Goal: Task Accomplishment & Management: Manage account settings

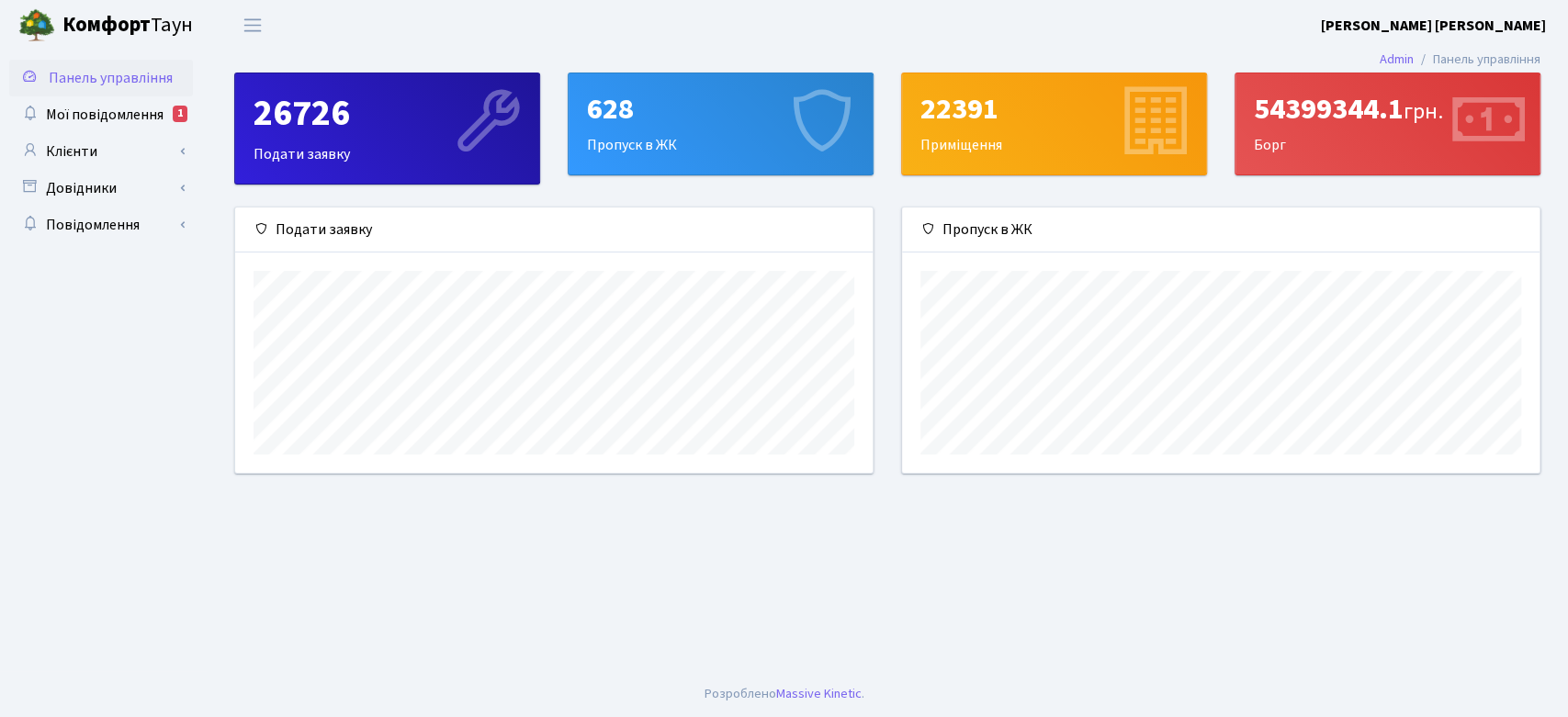
scroll to position [265, 637]
click at [143, 111] on span "Мої повідомлення" at bounding box center [105, 114] width 118 height 21
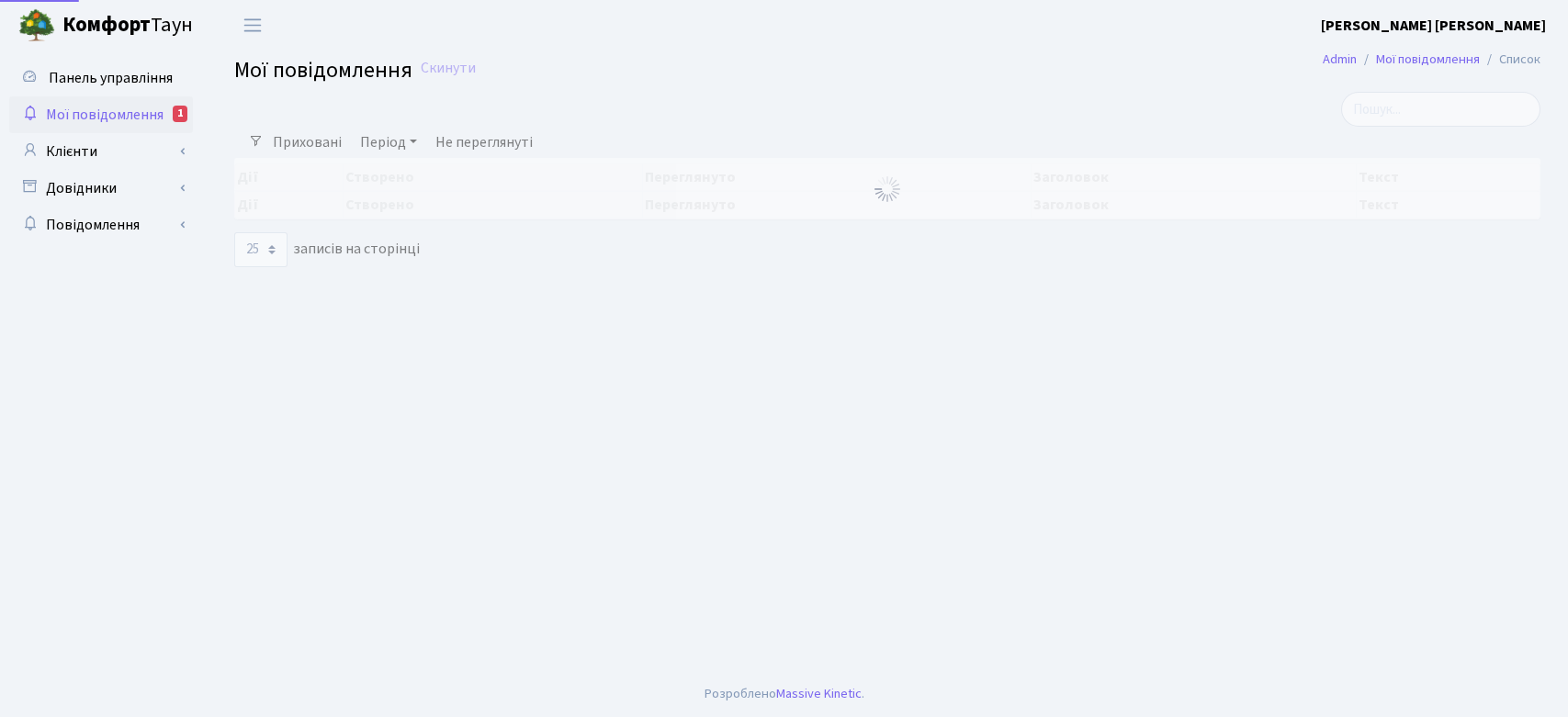
select select "25"
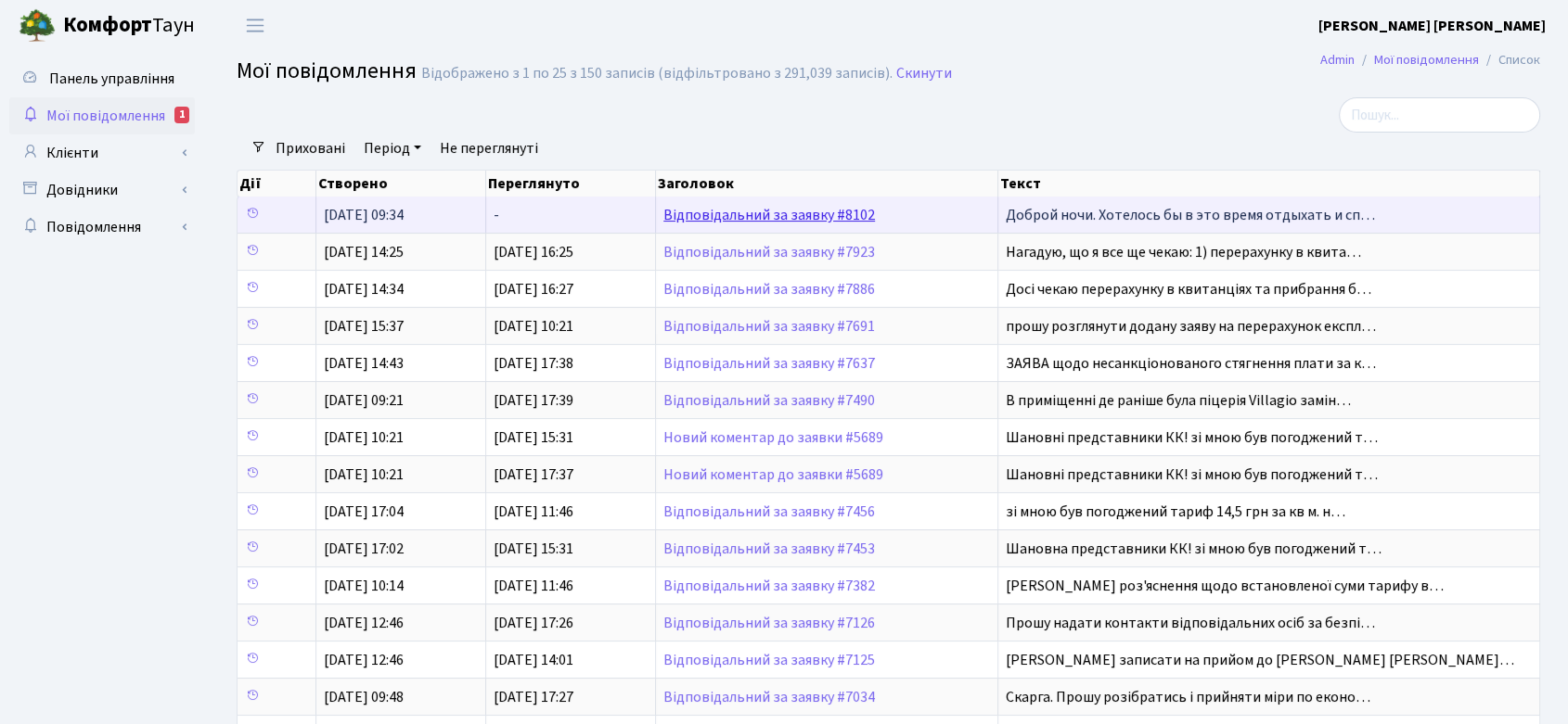
click at [733, 217] on link "Відповідальний за заявку #8102" at bounding box center [769, 215] width 212 height 21
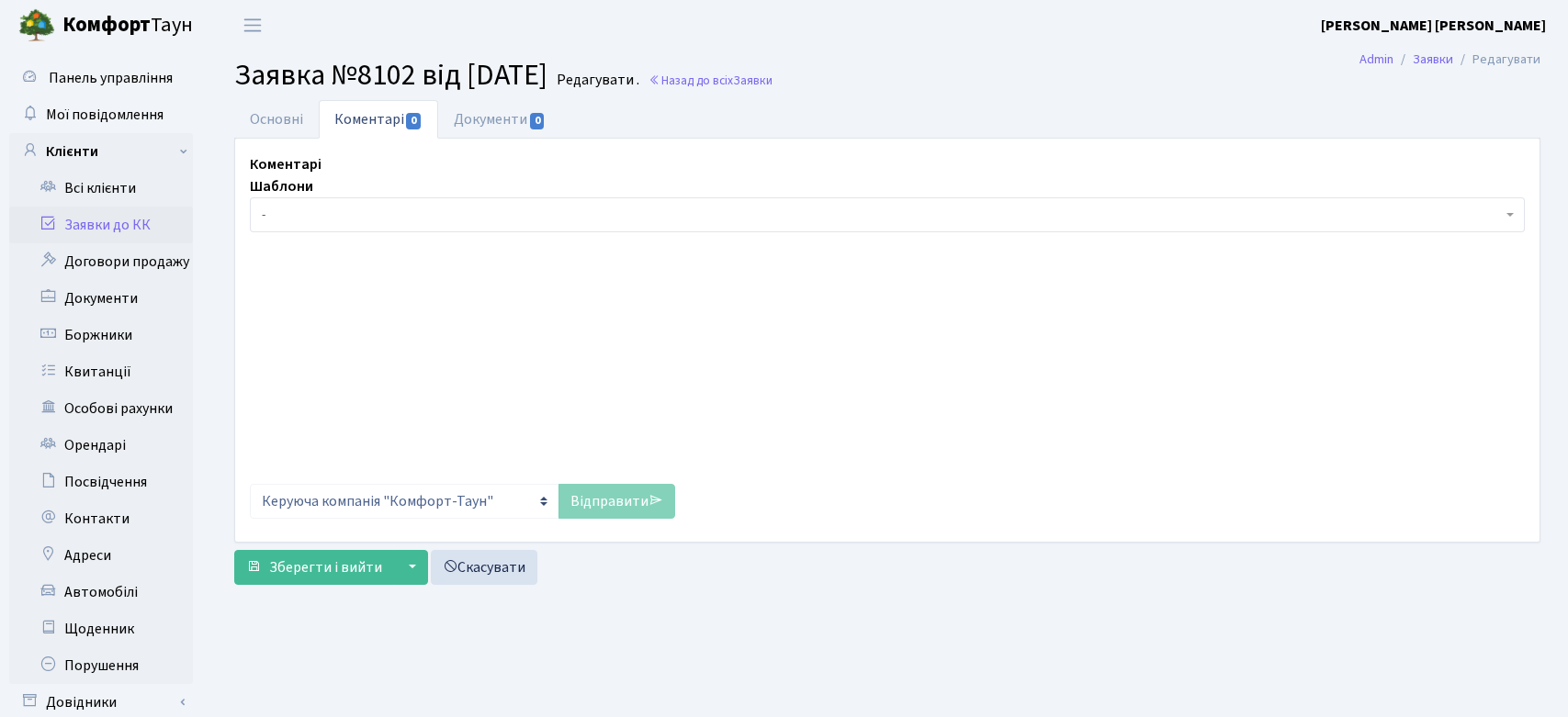
select select "20000"
select select "67"
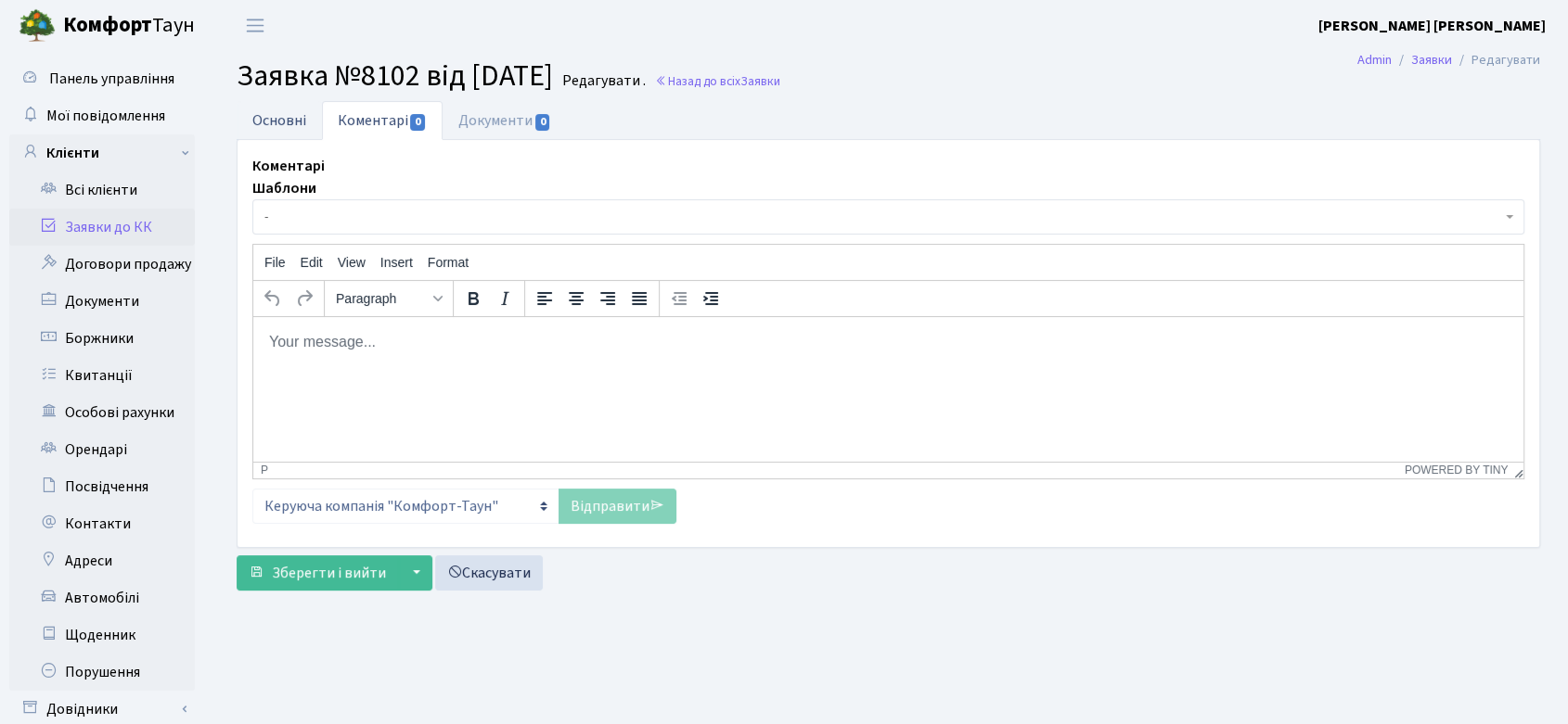
click at [302, 118] on link "Основні" at bounding box center [279, 120] width 85 height 38
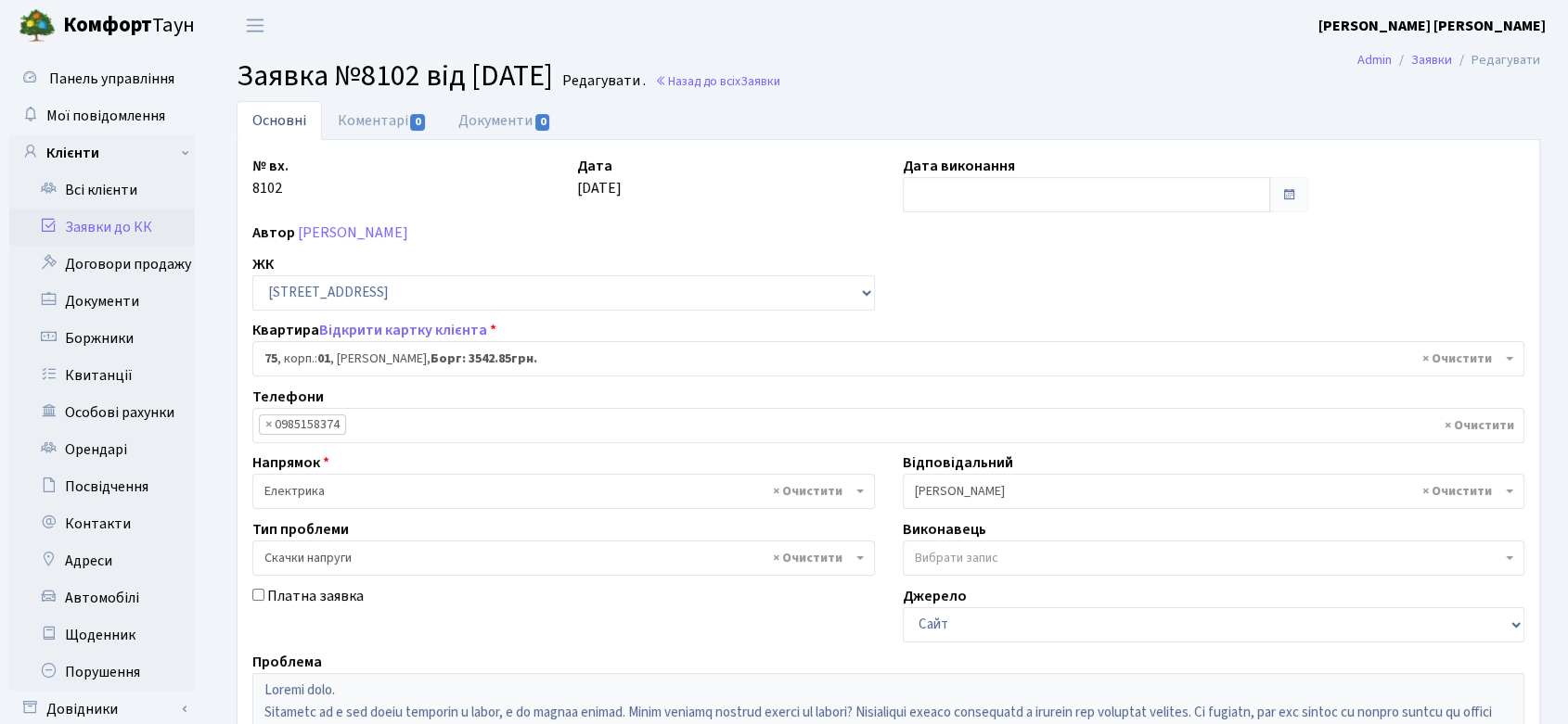
drag, startPoint x: 236, startPoint y: 76, endPoint x: 599, endPoint y: 80, distance: 363.0
click at [553, 80] on span "Заявка №8102 від [DATE]" at bounding box center [394, 75] width 316 height 43
copy span "Заявка №8102 від [DATE]"
click at [78, 111] on span "Мої повідомлення" at bounding box center [106, 115] width 119 height 21
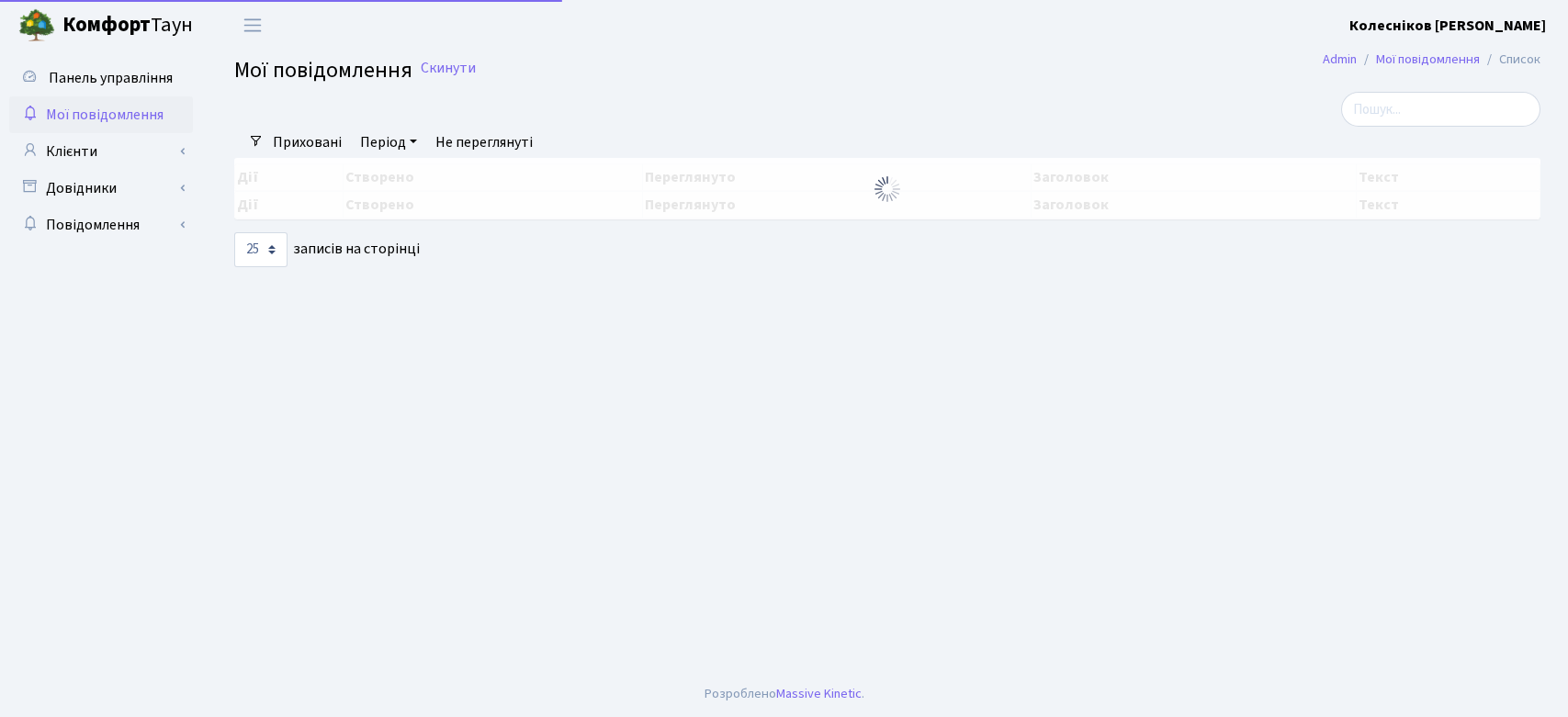
select select "25"
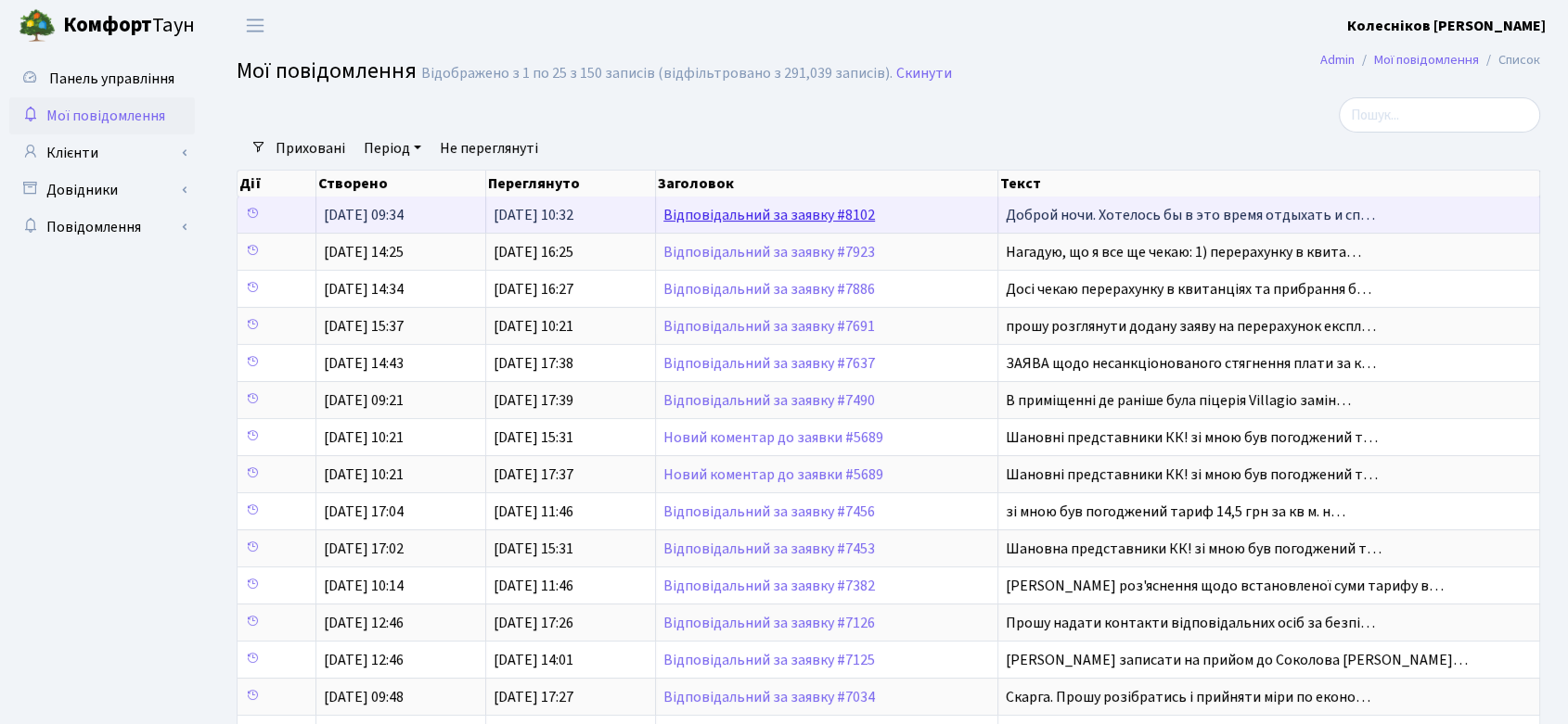
click at [792, 210] on link "Відповідальний за заявку #8102" at bounding box center [769, 215] width 212 height 21
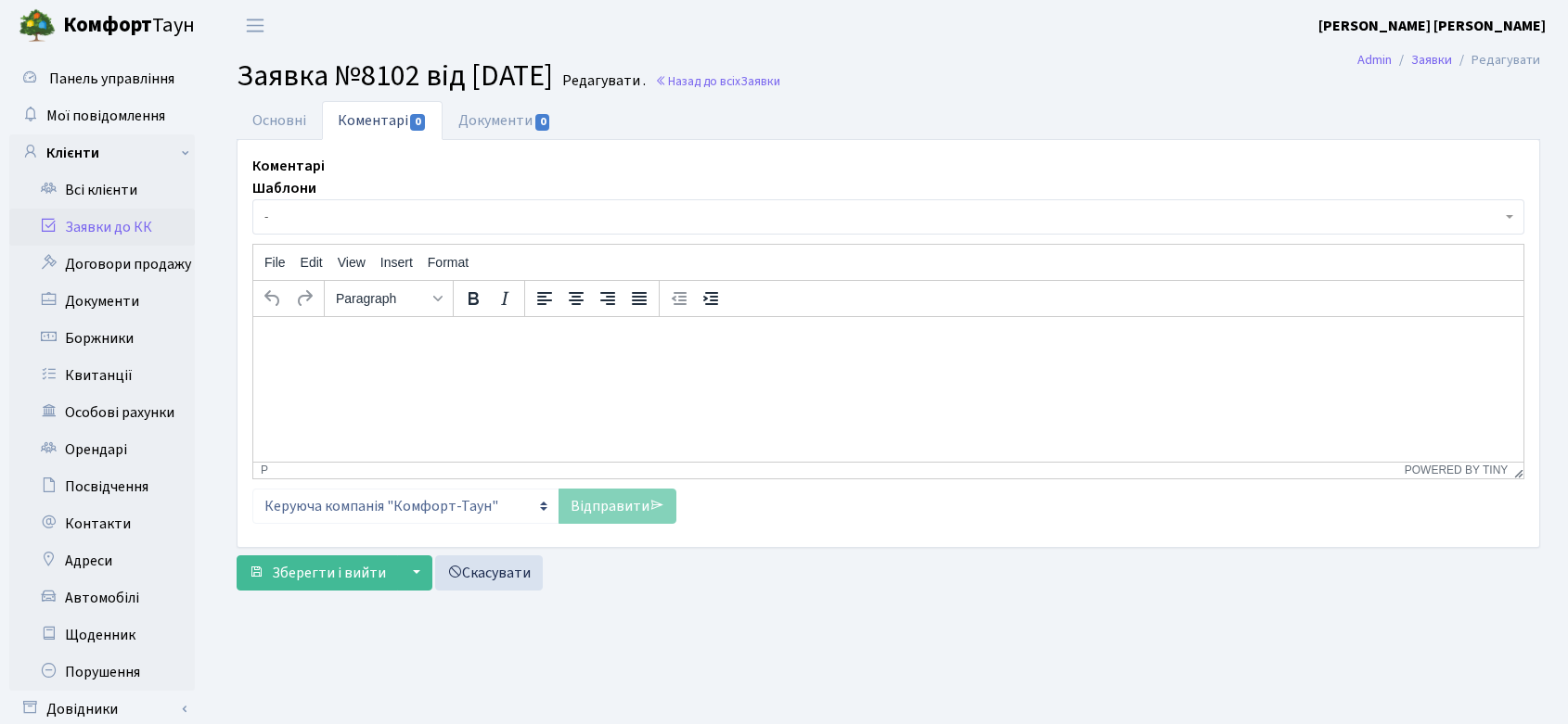
select select "20000"
select select "67"
click at [289, 122] on link "Основні" at bounding box center [279, 120] width 85 height 38
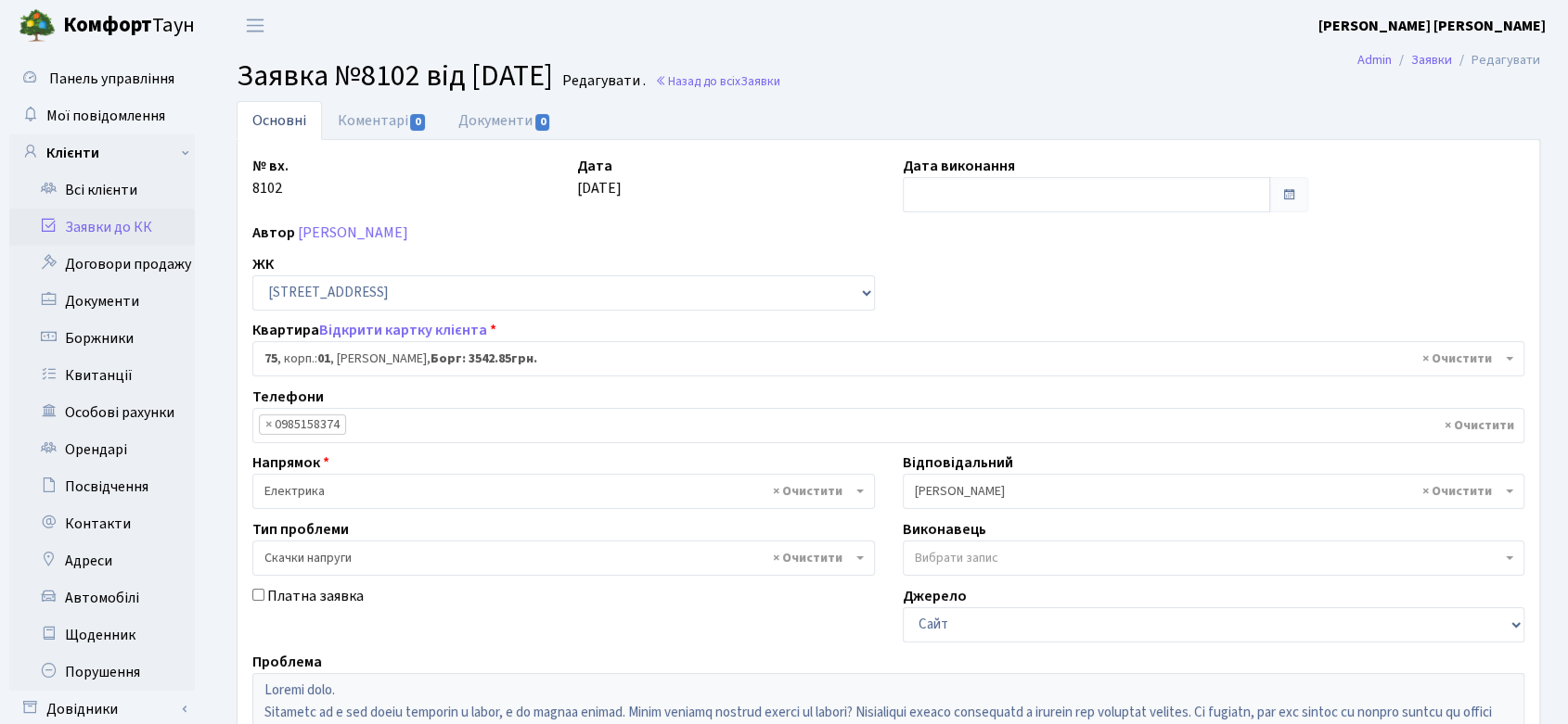
scroll to position [379, 0]
